Goal: Task Accomplishment & Management: Use online tool/utility

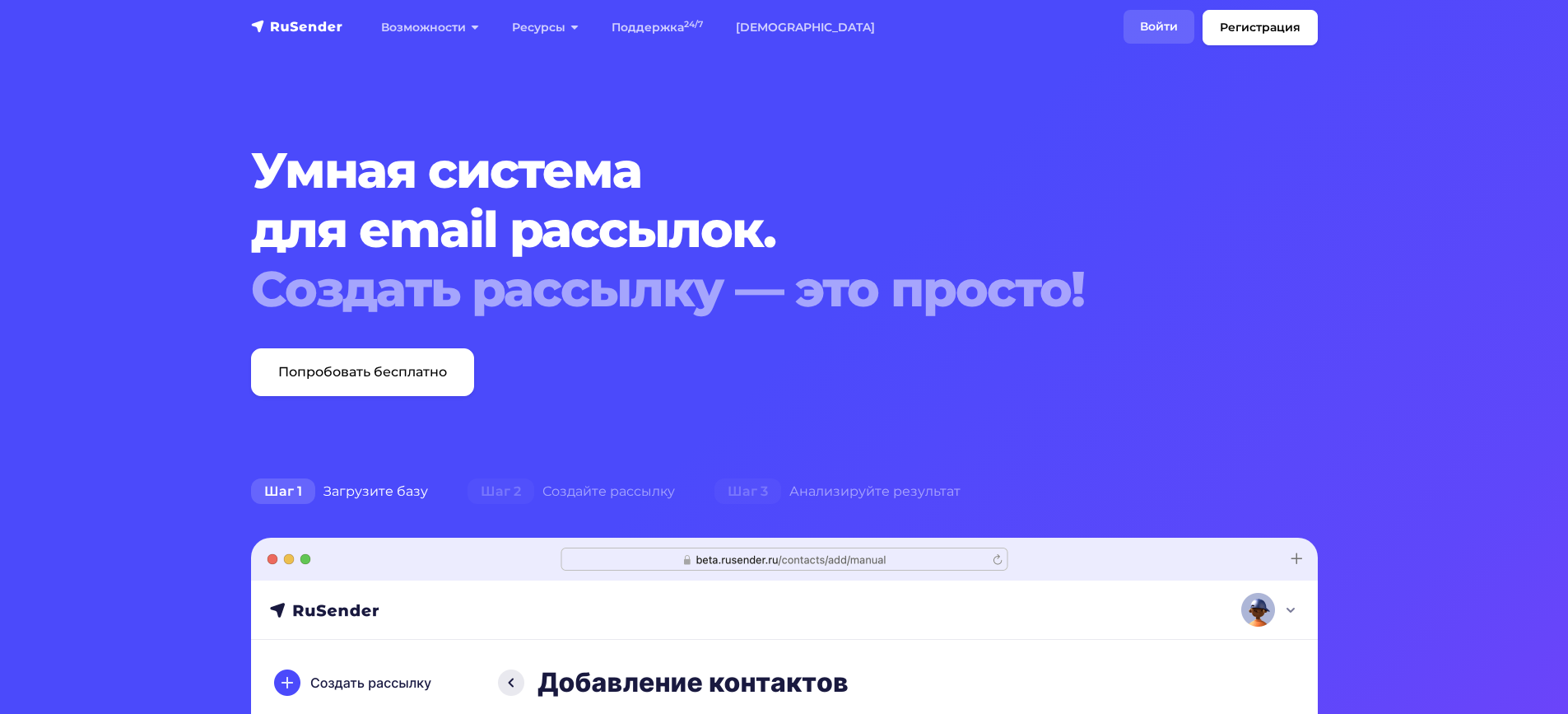
click at [1125, 13] on link "Войти" at bounding box center [1159, 27] width 71 height 33
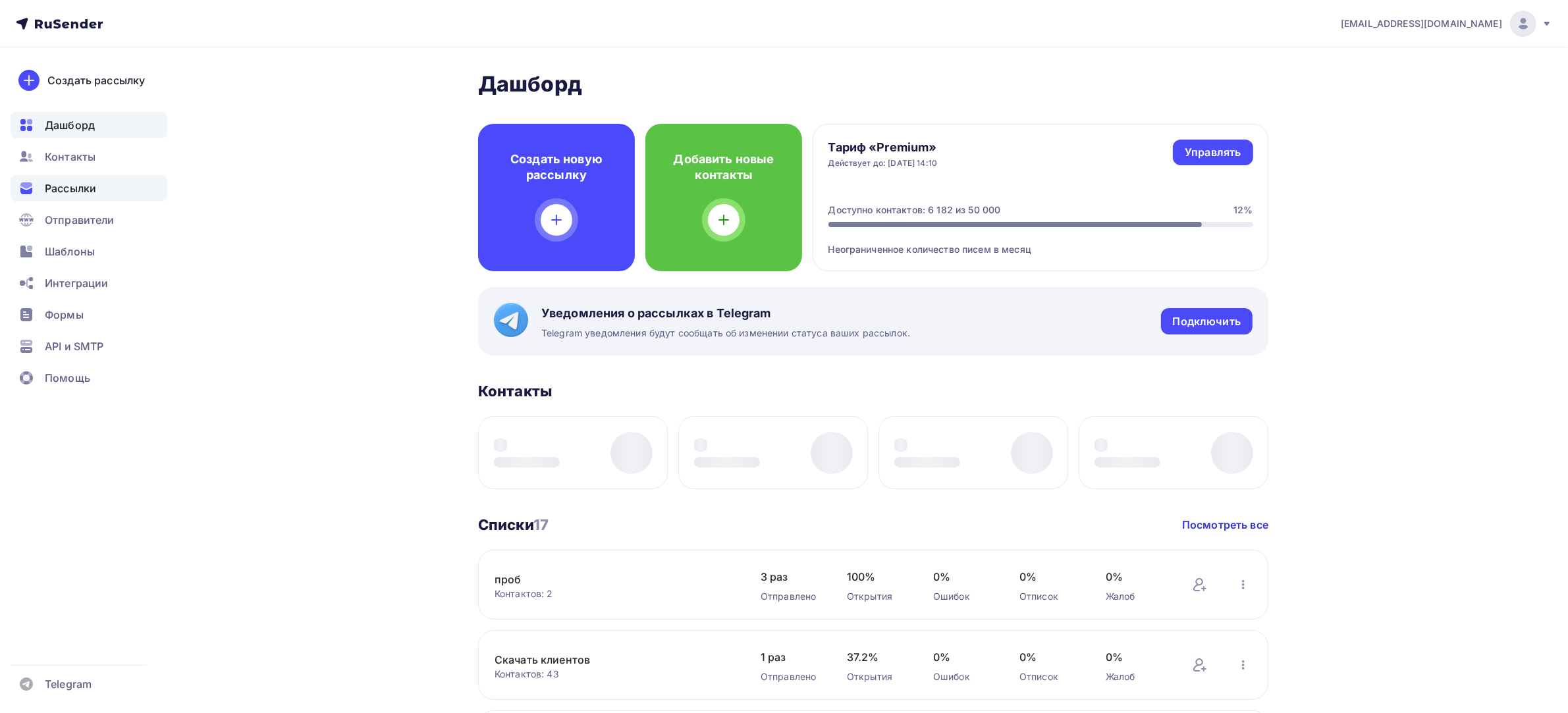
click at [133, 192] on div "Рассылки" at bounding box center [89, 188] width 157 height 26
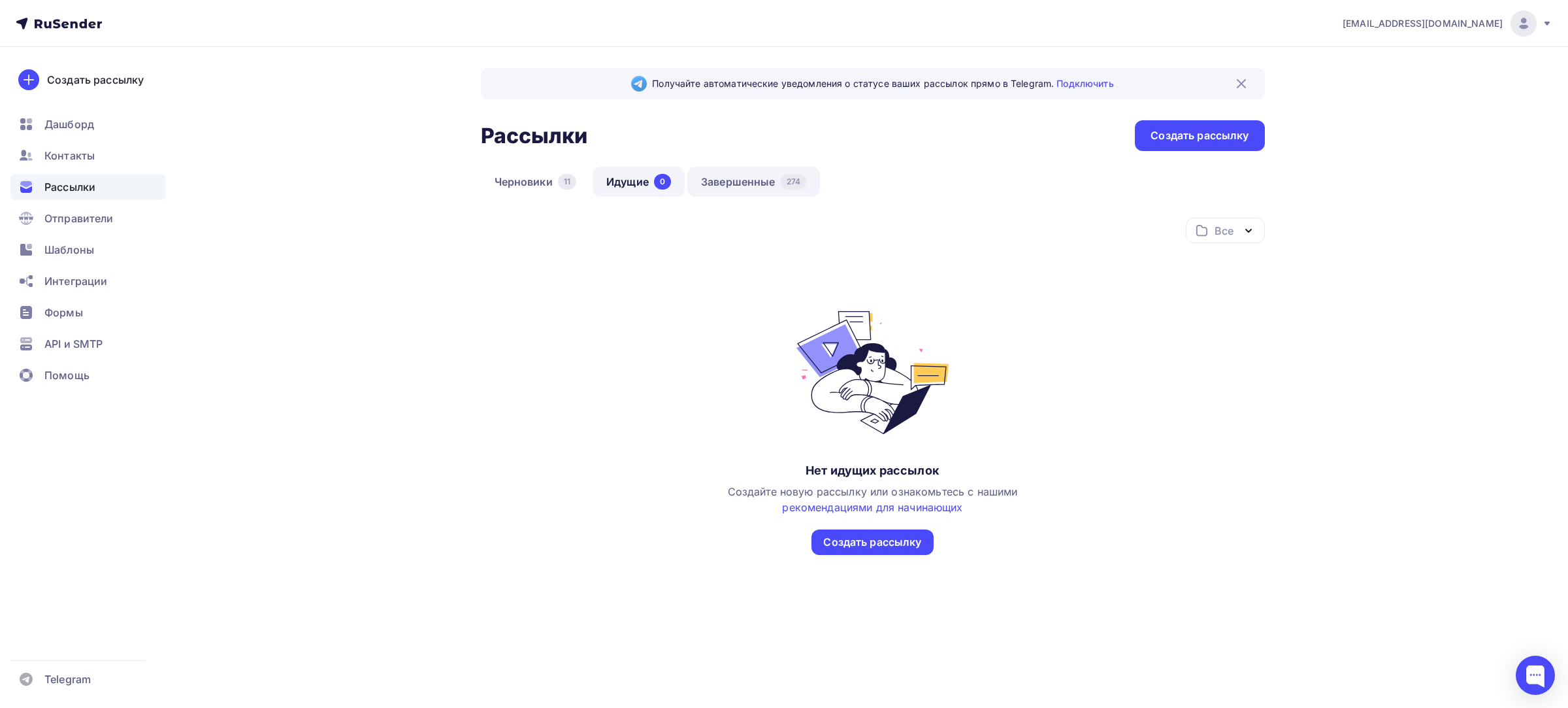
click at [750, 186] on link "Завершенные 274" at bounding box center [754, 181] width 133 height 30
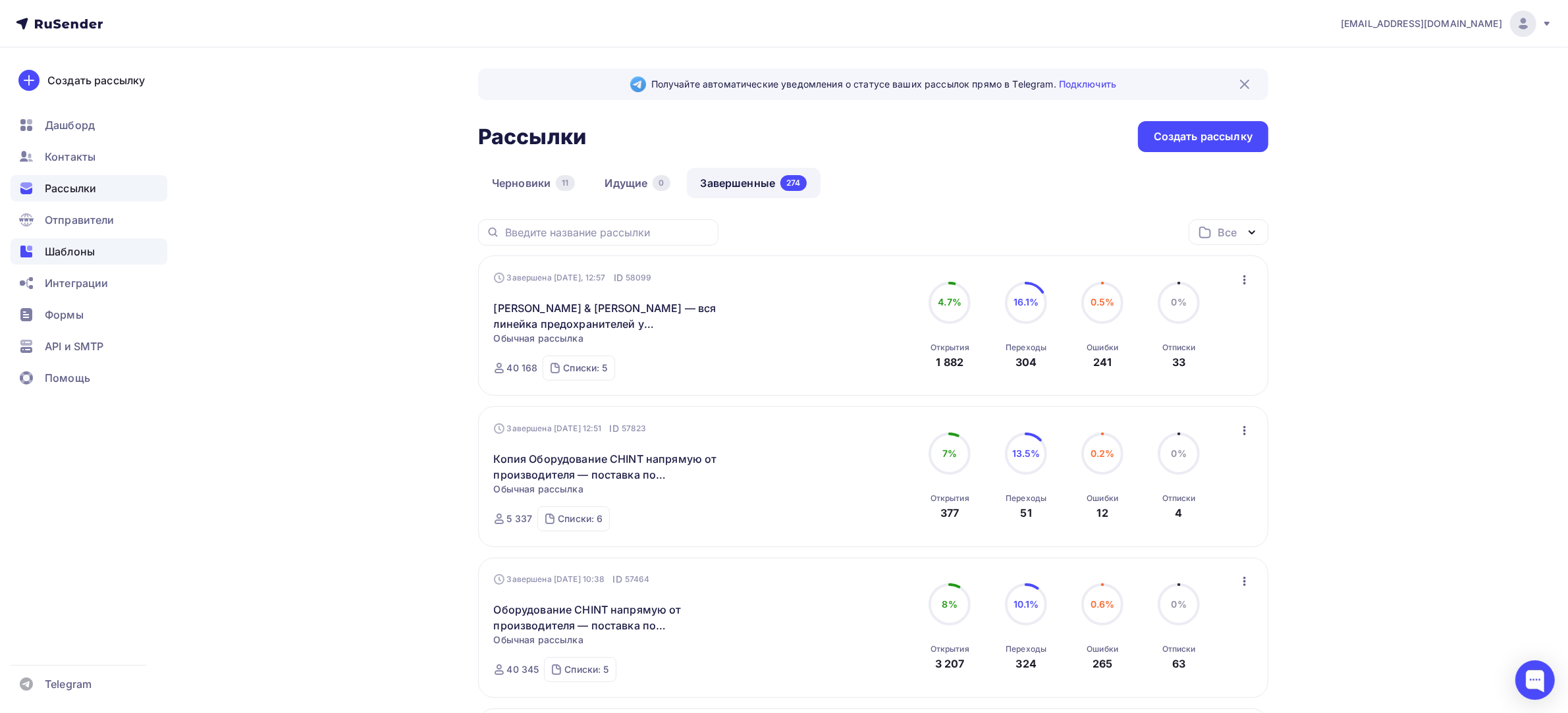
click at [60, 261] on div "Шаблоны" at bounding box center [89, 251] width 157 height 26
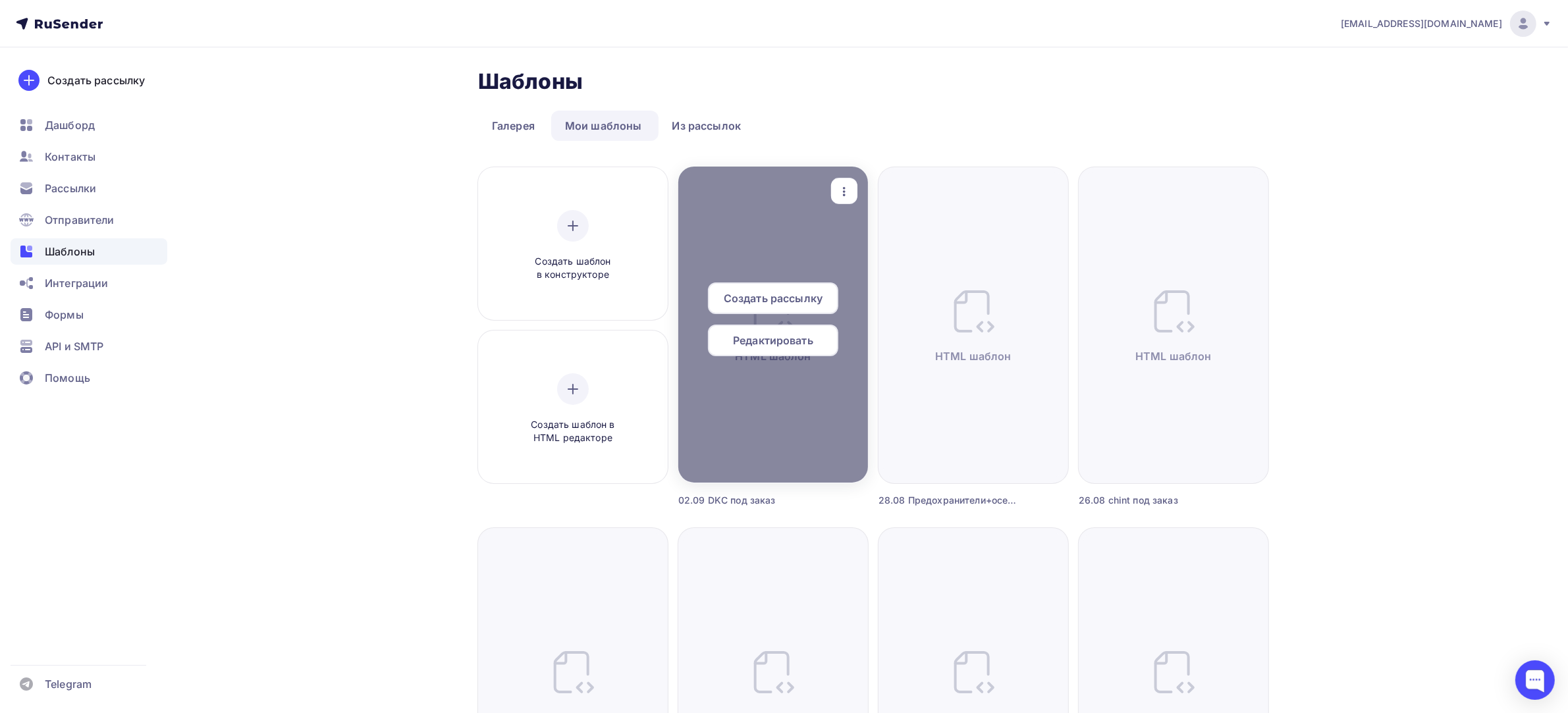
click at [857, 195] on div "button" at bounding box center [844, 191] width 26 height 25
click at [923, 258] on div "Предпросмотр" at bounding box center [913, 256] width 81 height 16
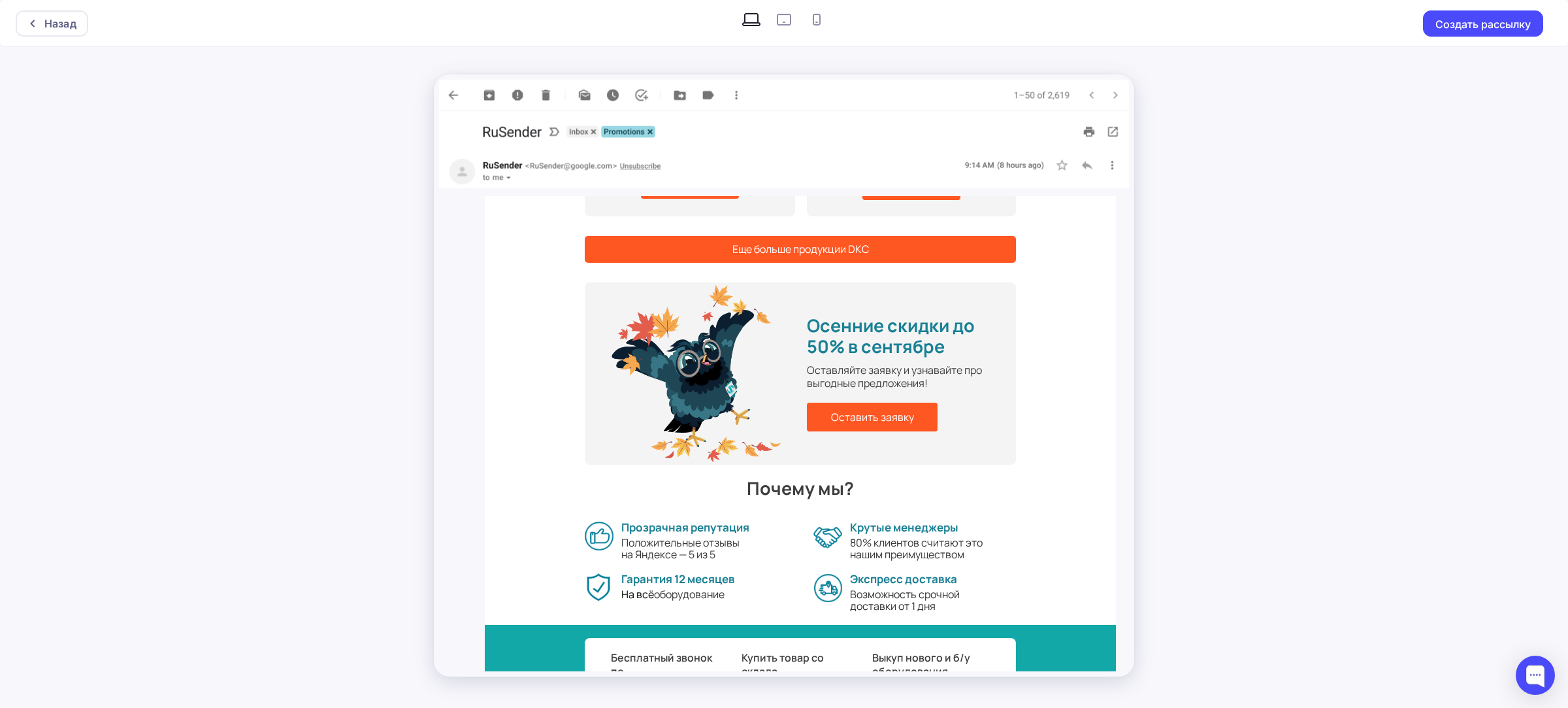
scroll to position [1062, 0]
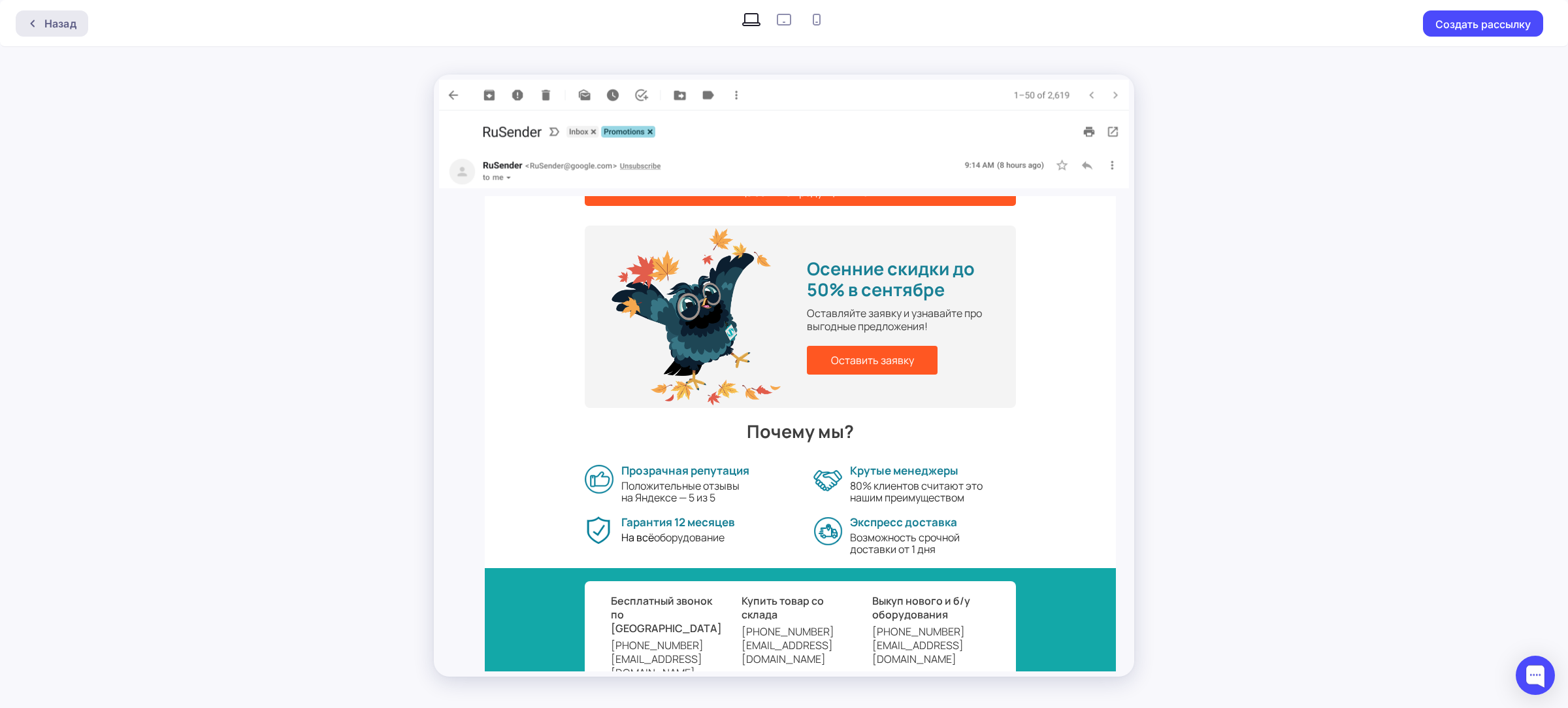
click at [70, 21] on div "Назад" at bounding box center [60, 24] width 32 height 16
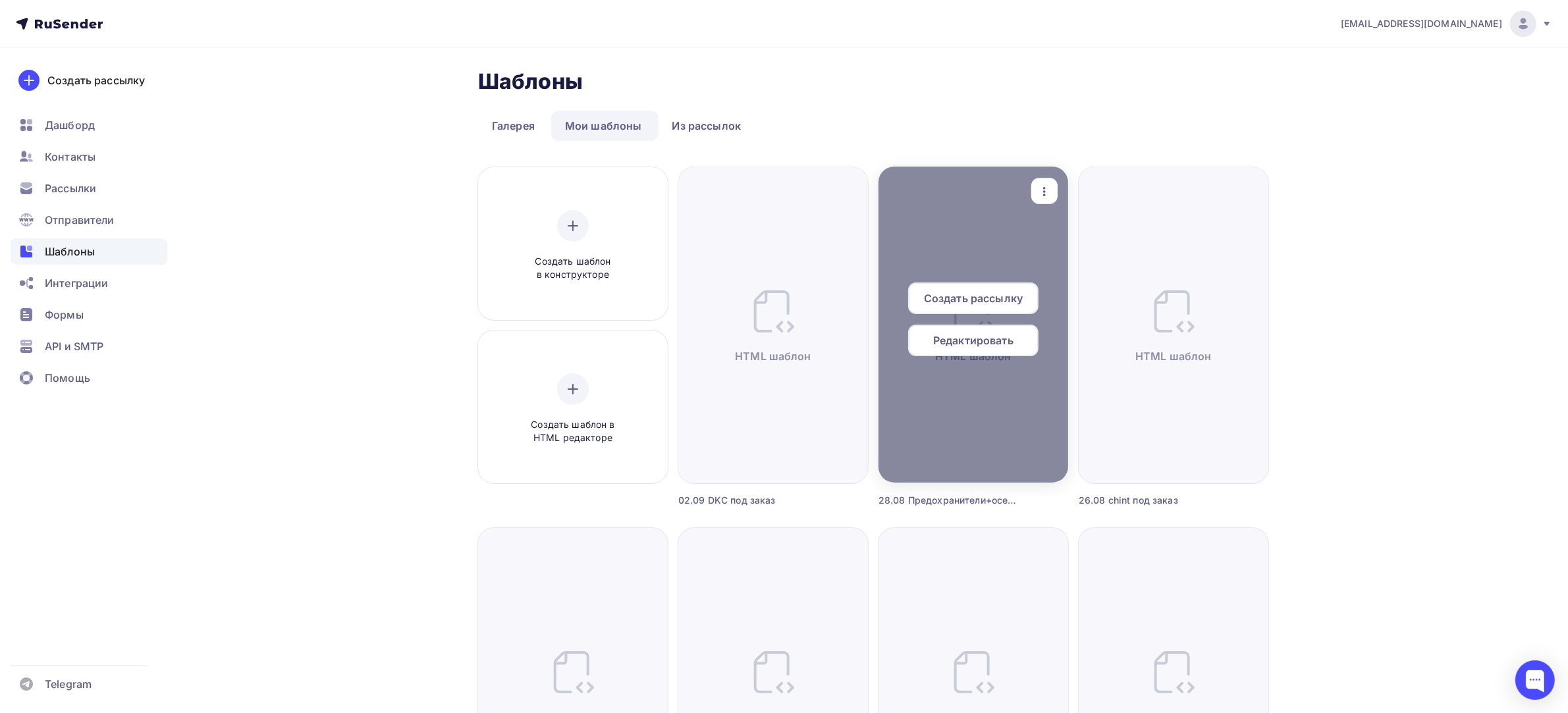
click at [1038, 189] on icon "button" at bounding box center [1045, 192] width 16 height 16
click at [1140, 265] on link "Предпросмотр" at bounding box center [1106, 256] width 132 height 26
